Goal: Task Accomplishment & Management: Manage account settings

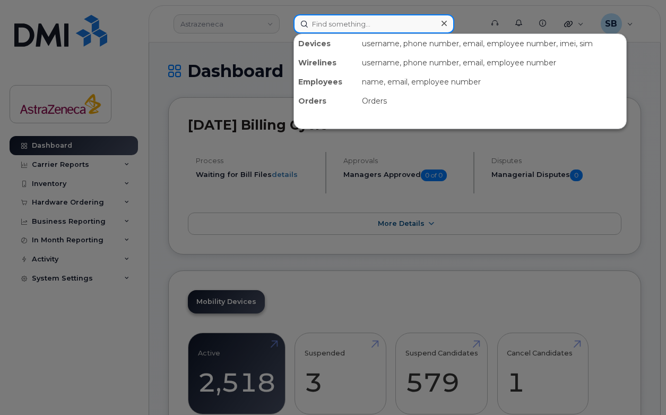
click at [327, 27] on input at bounding box center [374, 23] width 161 height 19
paste input "356479191028212"
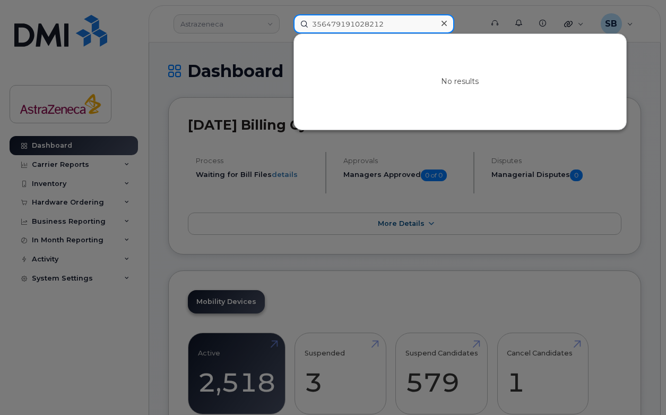
paste input "89049032007408882600198794140823"
type input "89049032007408882600198794140823"
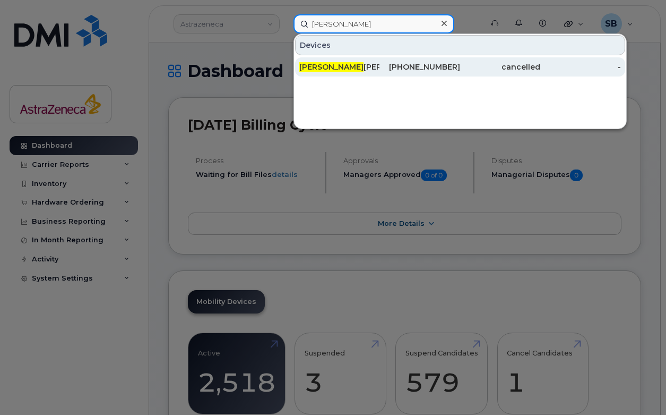
type input "madeline"
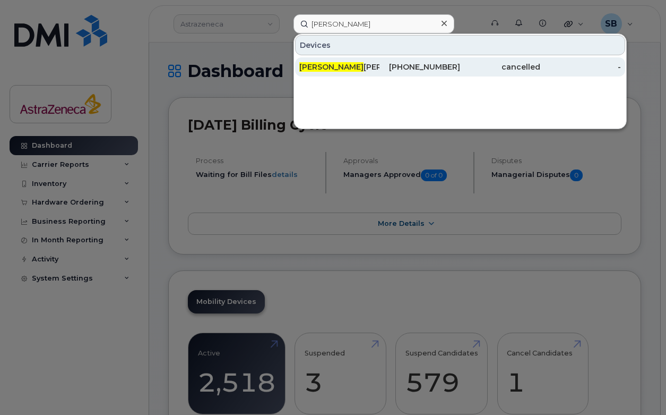
click at [391, 65] on div "416-846-6239" at bounding box center [420, 67] width 80 height 11
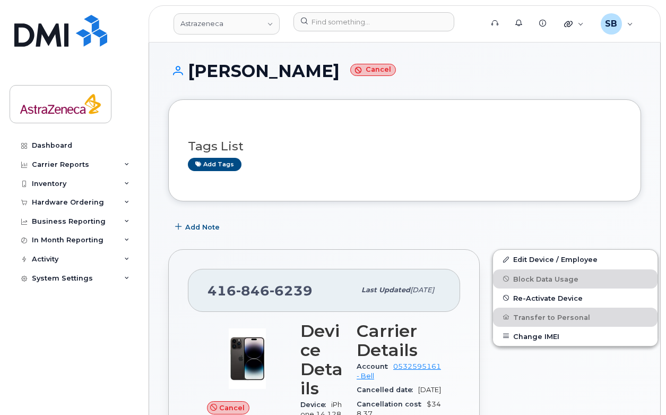
scroll to position [43, 0]
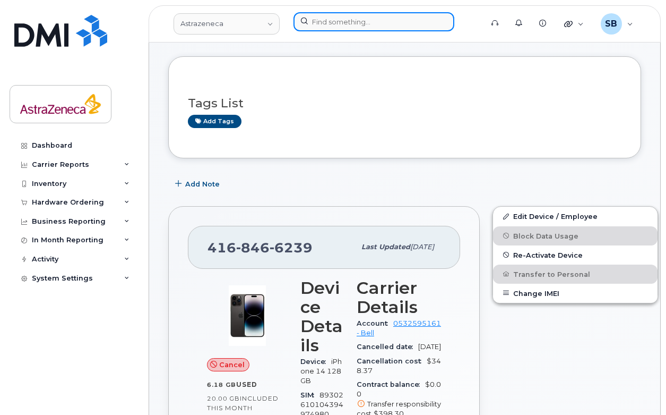
click at [386, 27] on input at bounding box center [374, 21] width 161 height 19
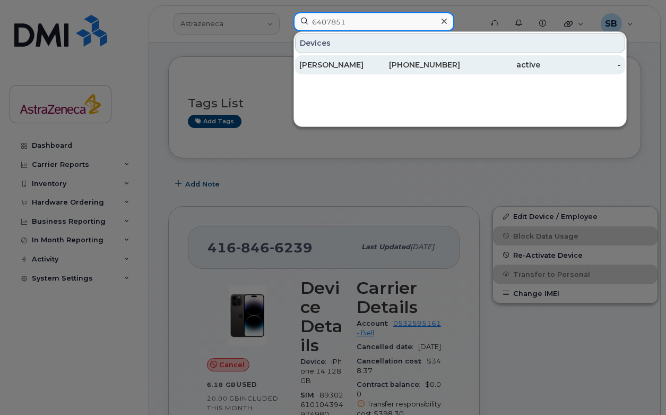
type input "6407851"
click at [412, 67] on div "437-423-5578" at bounding box center [420, 64] width 80 height 11
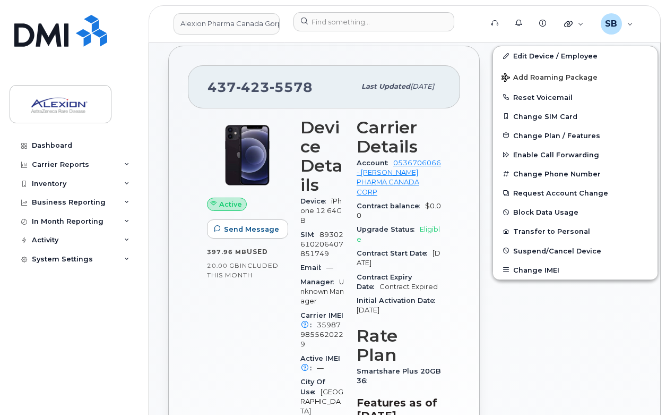
scroll to position [204, 0]
click at [540, 249] on span "Suspend/Cancel Device" at bounding box center [558, 250] width 88 height 8
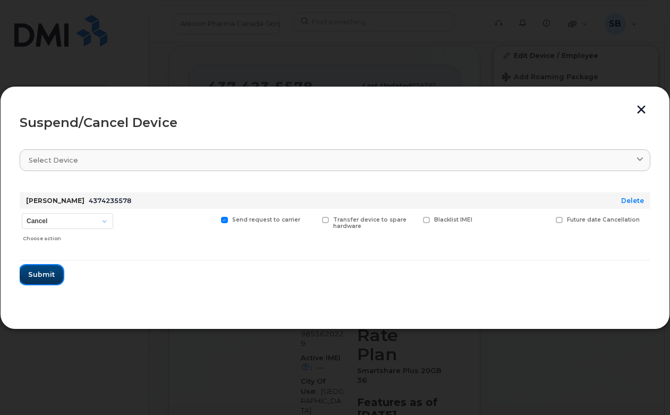
click at [45, 276] on span "Submit" at bounding box center [41, 274] width 27 height 10
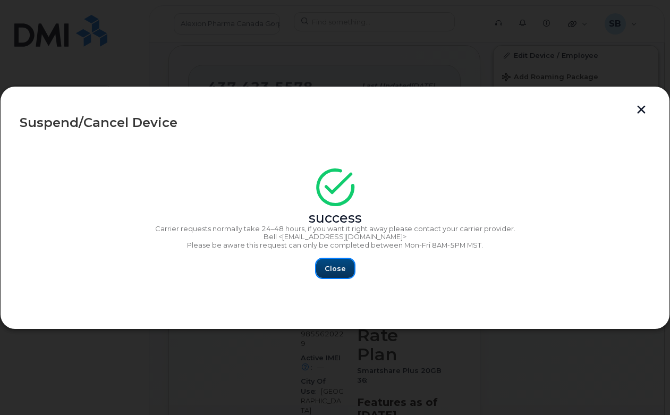
click at [330, 269] on span "Close" at bounding box center [334, 268] width 21 height 10
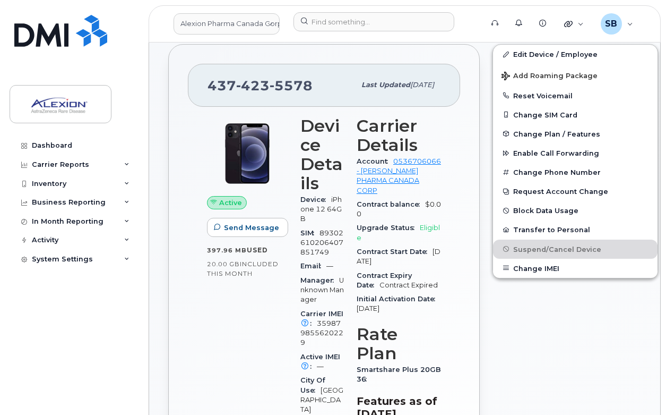
scroll to position [200, 0]
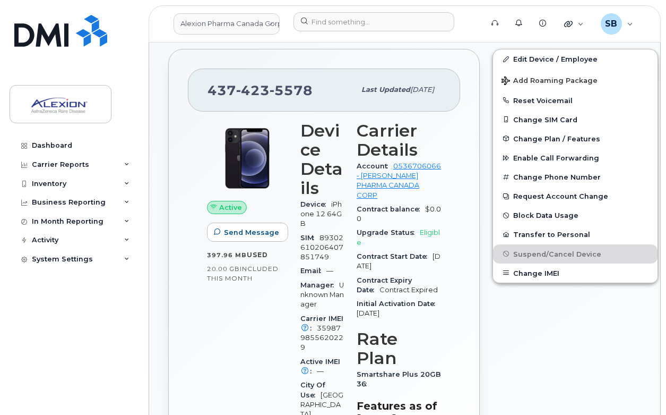
click at [191, 279] on div "Active Send Message 397.96 MB  used 20.00 GB  included this month Device Detail…" at bounding box center [324, 328] width 272 height 432
